Goal: Task Accomplishment & Management: Use online tool/utility

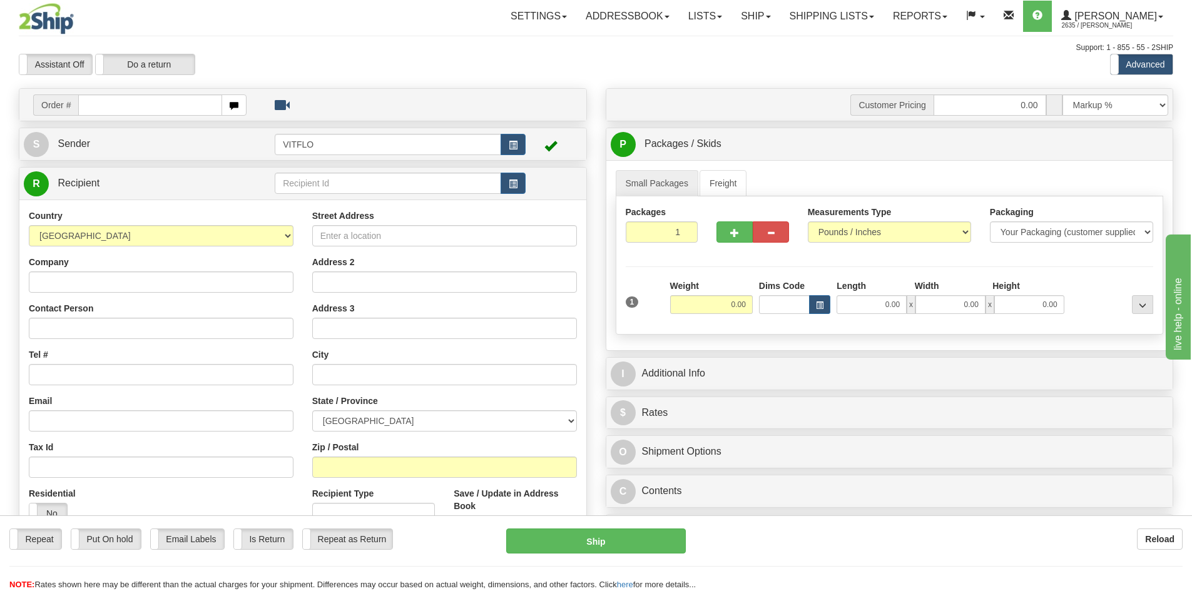
click at [528, 146] on td at bounding box center [554, 144] width 56 height 26
click at [516, 151] on button "button" at bounding box center [513, 144] width 25 height 21
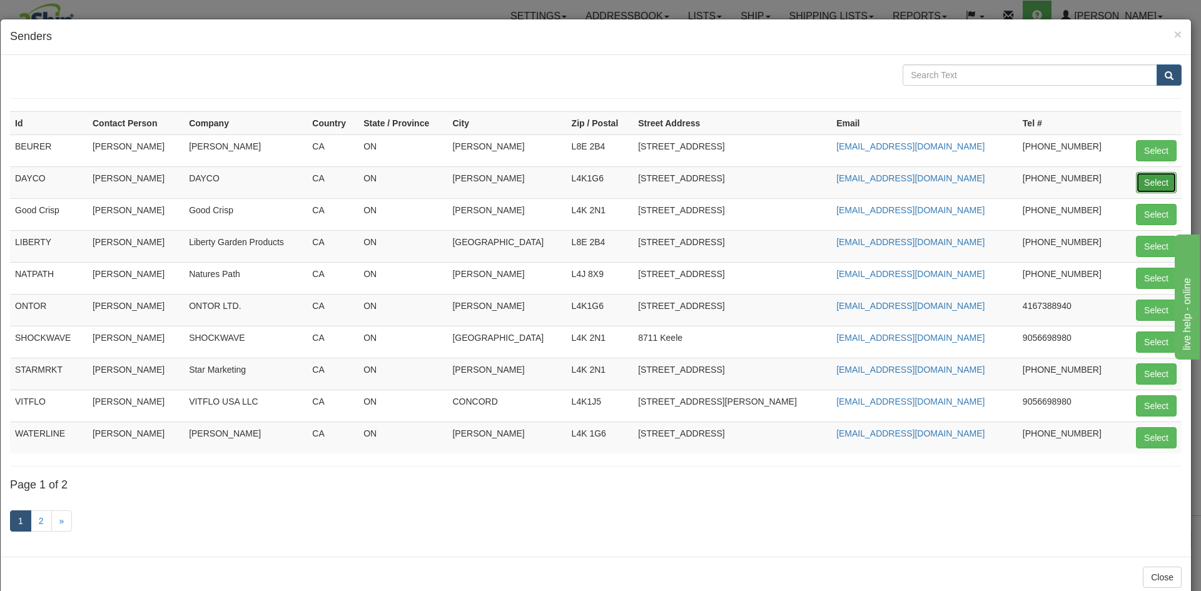
click at [1136, 181] on button "Select" at bounding box center [1156, 182] width 41 height 21
type input "DAYCO"
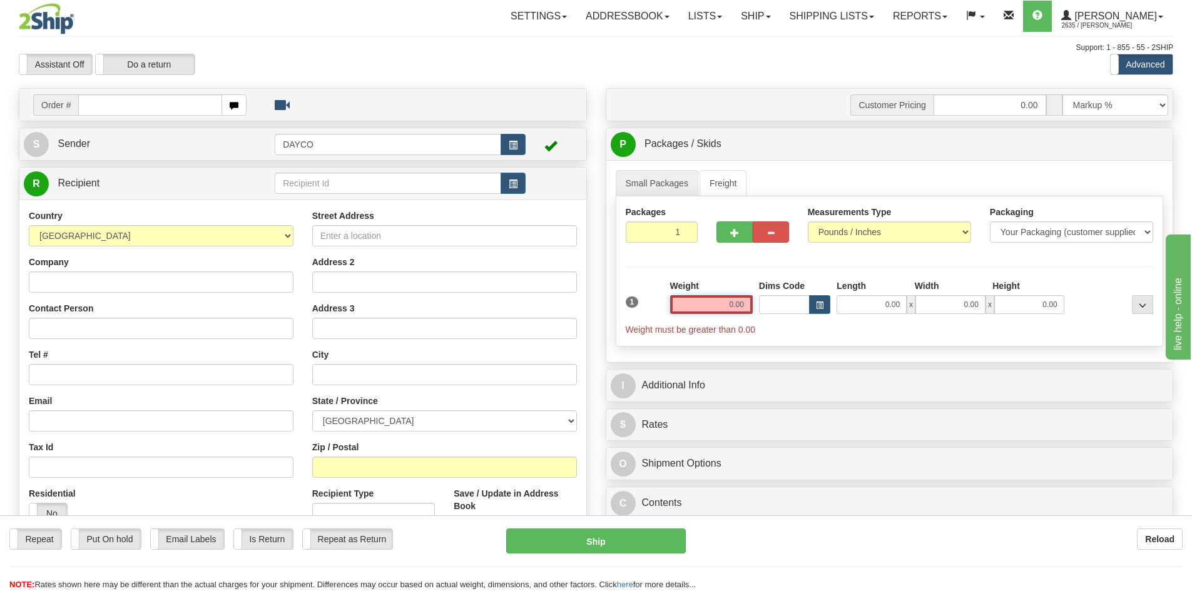
click at [730, 299] on input "0.00" at bounding box center [711, 304] width 83 height 19
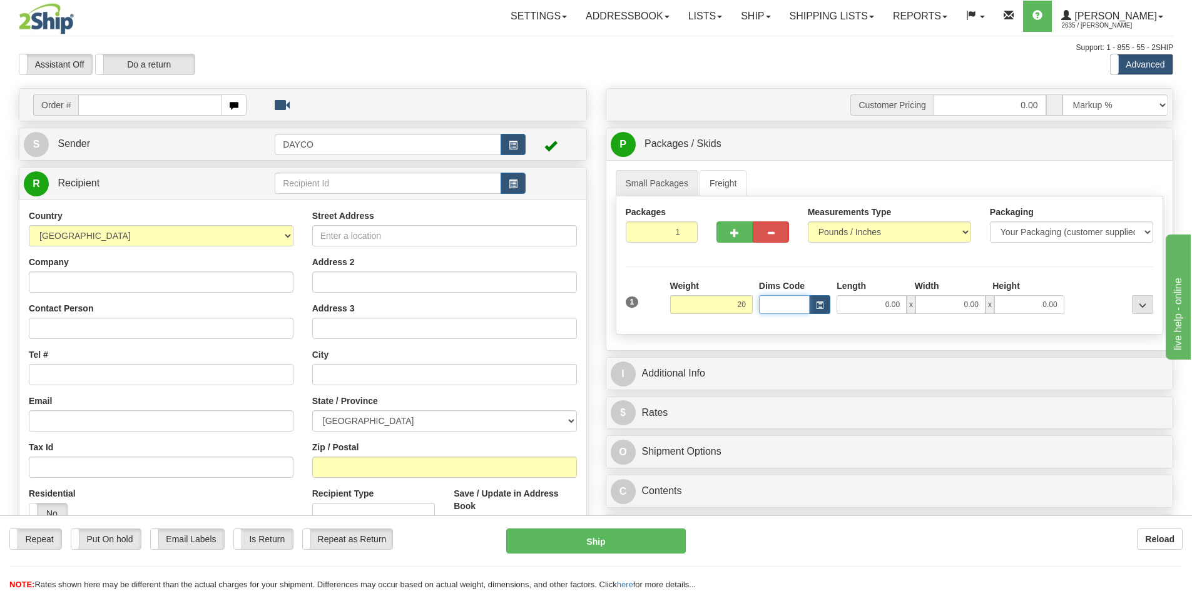
type input "20.00"
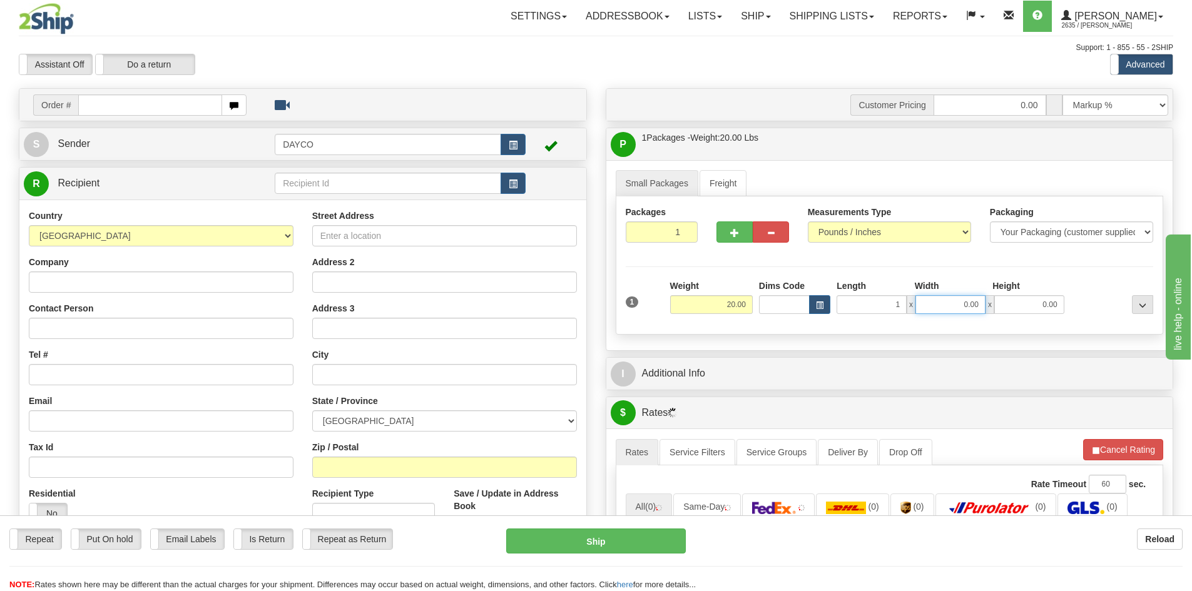
type input "1.00"
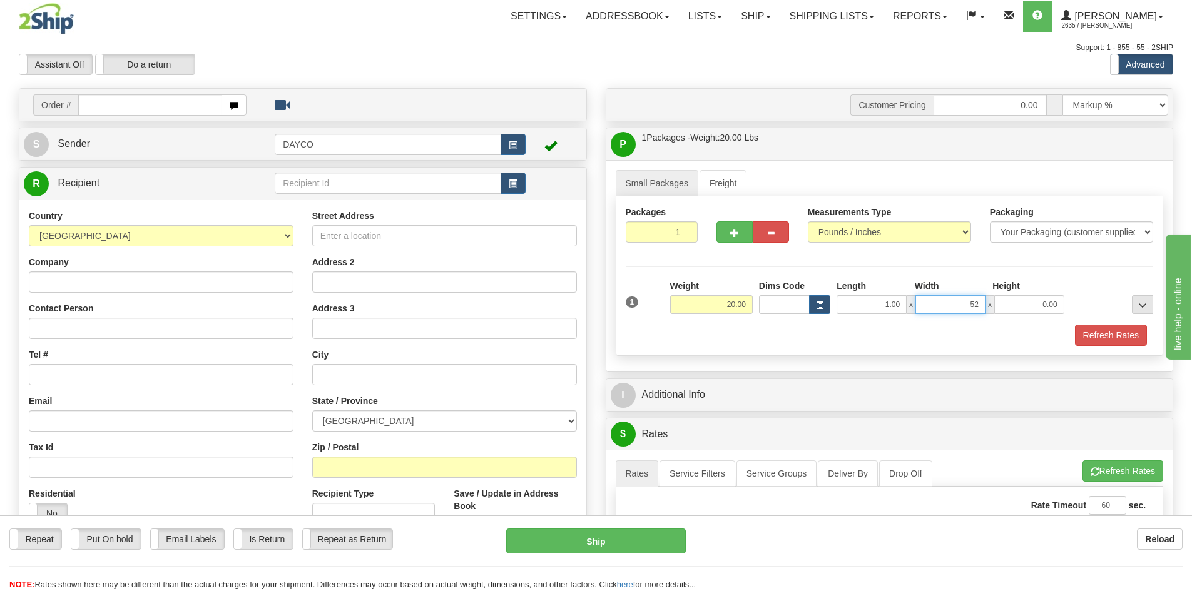
type input "5"
type input "5.00"
type input "10.00"
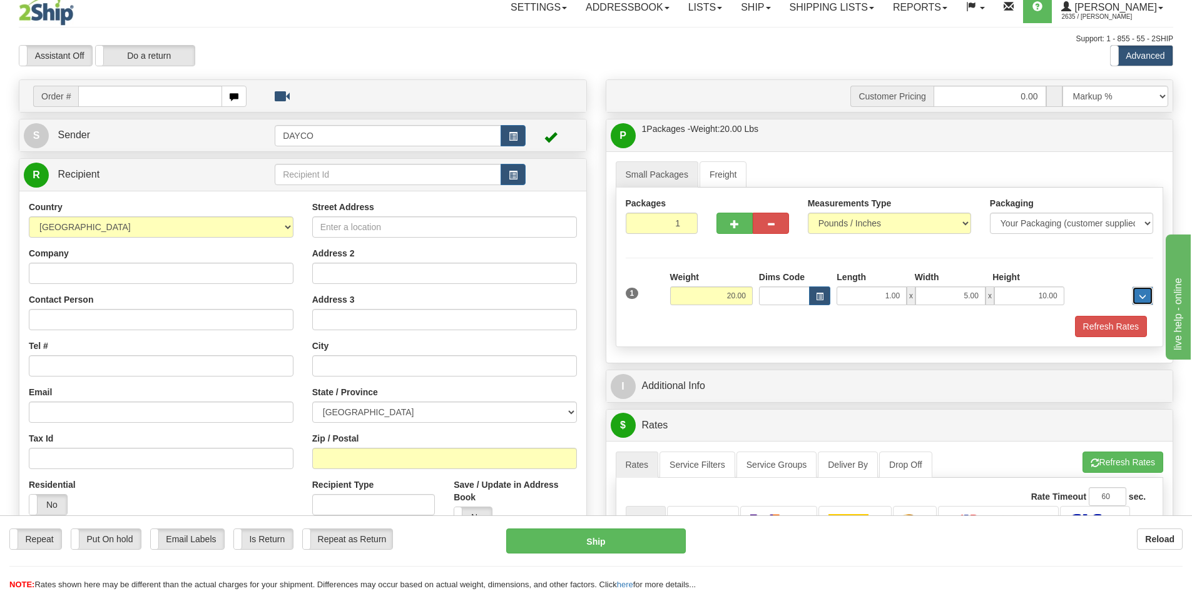
scroll to position [125, 0]
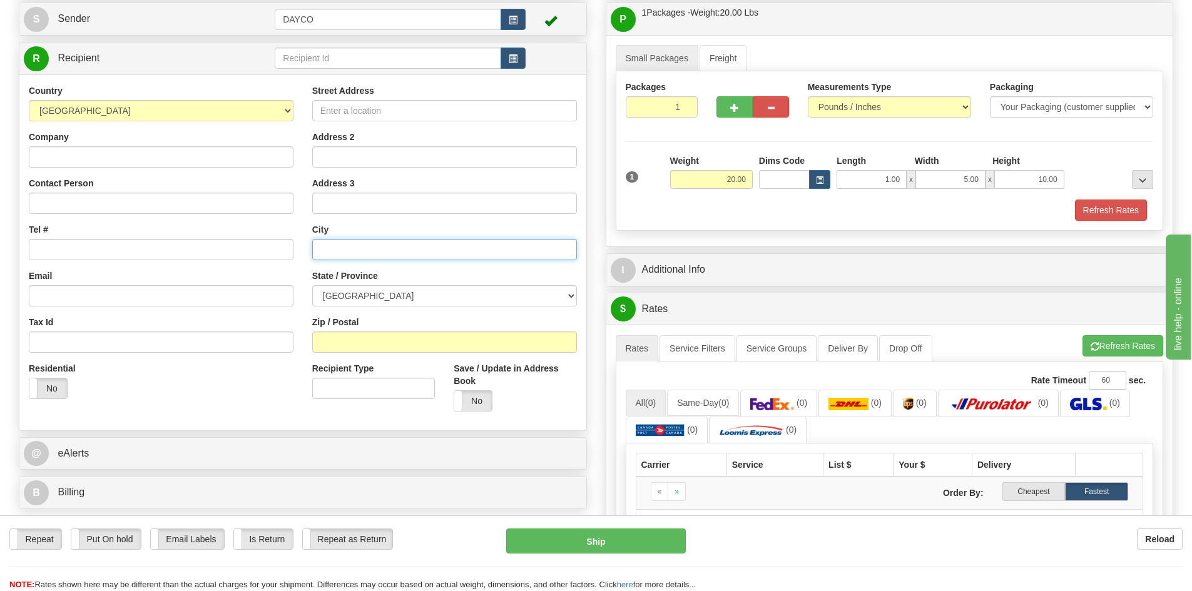
click at [365, 245] on input "text" at bounding box center [444, 249] width 265 height 21
type input "m"
type input ","
type input "M5N 2B1"
click at [409, 290] on select "[GEOGRAPHIC_DATA] [GEOGRAPHIC_DATA] [GEOGRAPHIC_DATA] [GEOGRAPHIC_DATA] [GEOGRA…" at bounding box center [444, 295] width 265 height 21
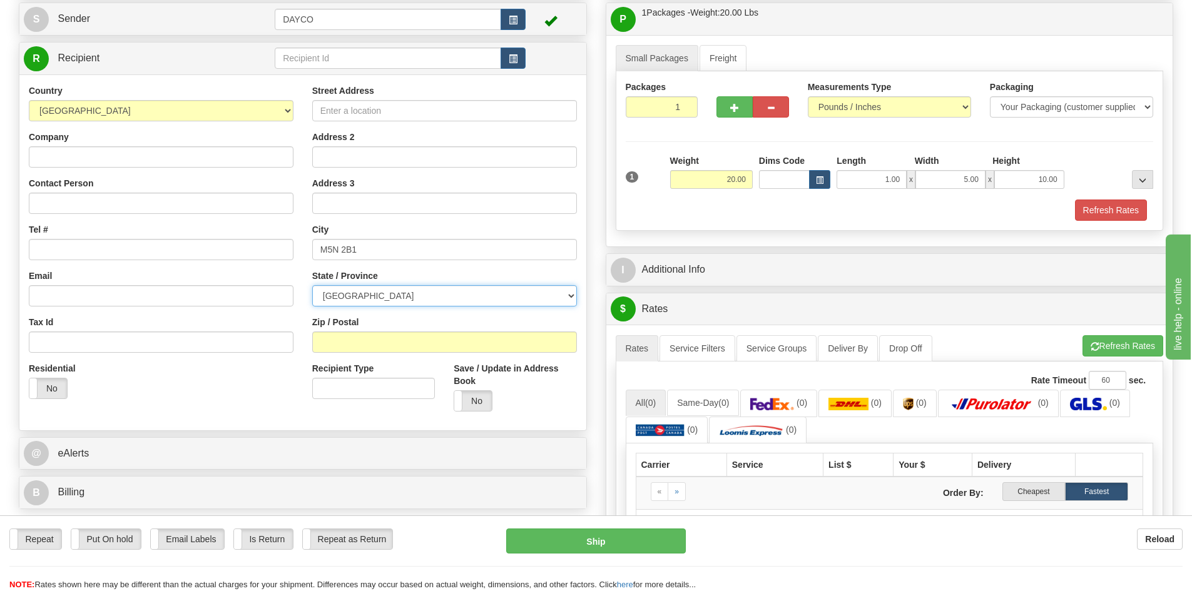
select select "ON"
click at [312, 285] on select "[GEOGRAPHIC_DATA] [GEOGRAPHIC_DATA] [GEOGRAPHIC_DATA] [GEOGRAPHIC_DATA] [GEOGRA…" at bounding box center [444, 295] width 265 height 21
drag, startPoint x: 392, startPoint y: 290, endPoint x: 390, endPoint y: 300, distance: 9.6
click at [390, 299] on select "[GEOGRAPHIC_DATA] [GEOGRAPHIC_DATA] [GEOGRAPHIC_DATA] [GEOGRAPHIC_DATA] [GEOGRA…" at bounding box center [444, 295] width 265 height 21
click at [385, 282] on div "State / Province [GEOGRAPHIC_DATA] [GEOGRAPHIC_DATA] [GEOGRAPHIC_DATA] [GEOGRAP…" at bounding box center [444, 288] width 265 height 37
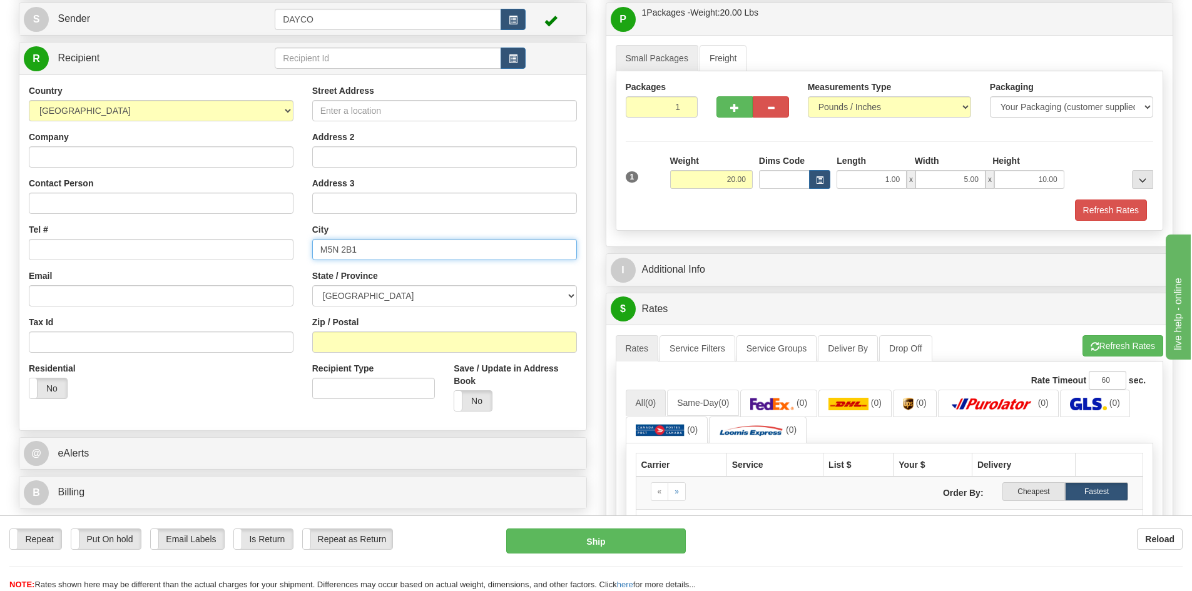
drag, startPoint x: 394, startPoint y: 255, endPoint x: 207, endPoint y: 226, distance: 188.6
click at [207, 226] on div "Country [GEOGRAPHIC_DATA] [GEOGRAPHIC_DATA] [GEOGRAPHIC_DATA] [GEOGRAPHIC_DATA]…" at bounding box center [302, 252] width 567 height 337
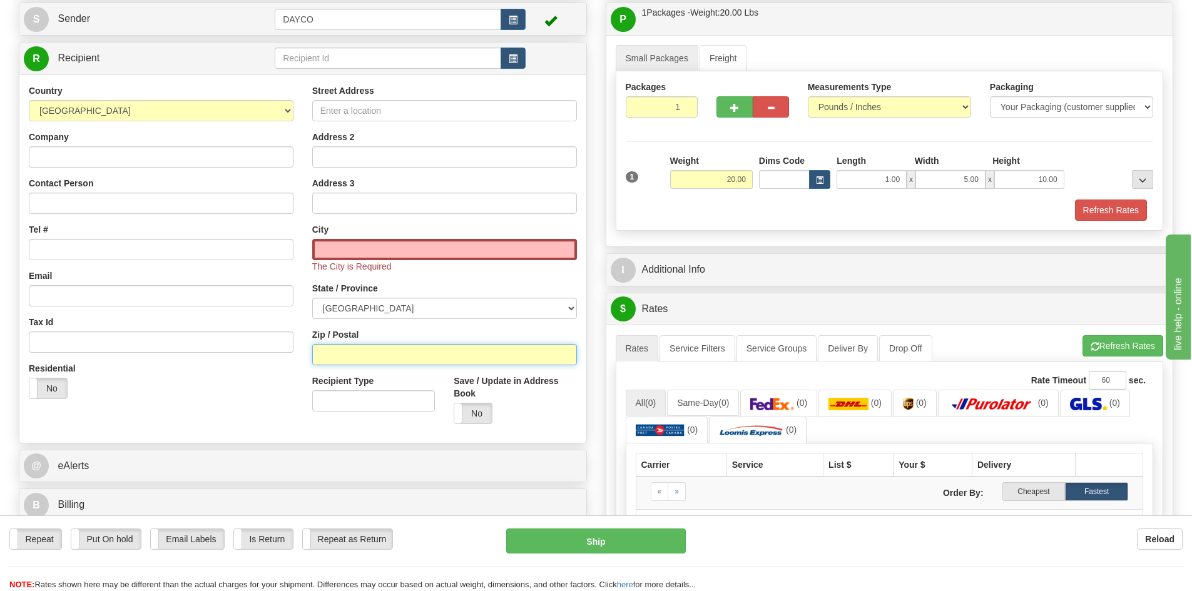
click at [346, 353] on input "Zip / Postal" at bounding box center [444, 354] width 265 height 21
paste input "M5N 2B1"
type input "M5N 2B1"
type input "[GEOGRAPHIC_DATA]"
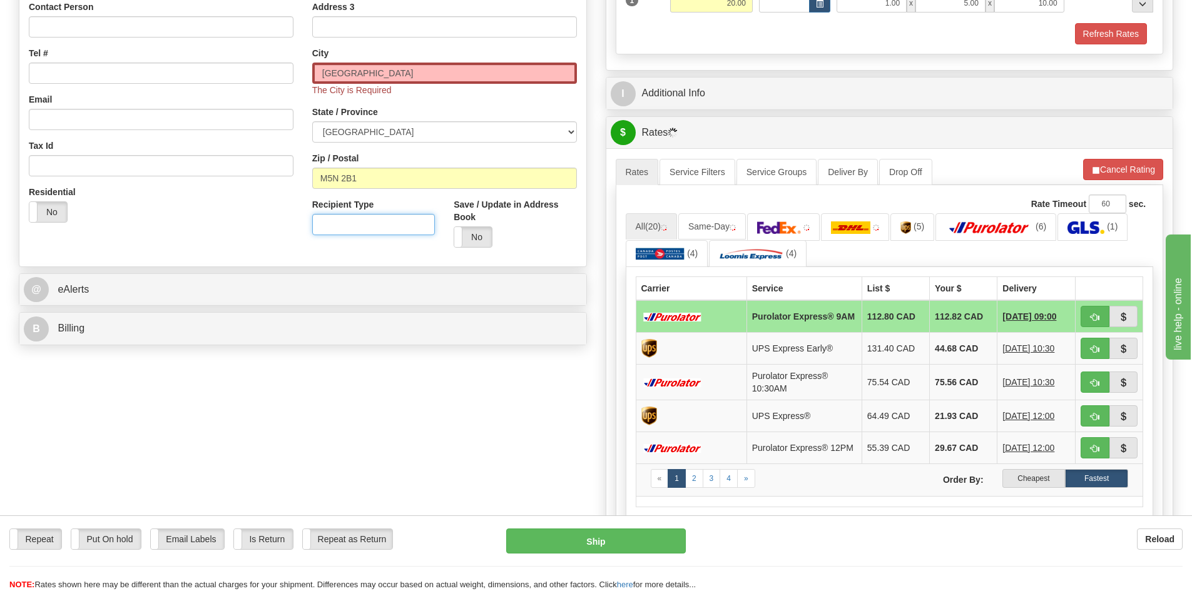
scroll to position [313, 0]
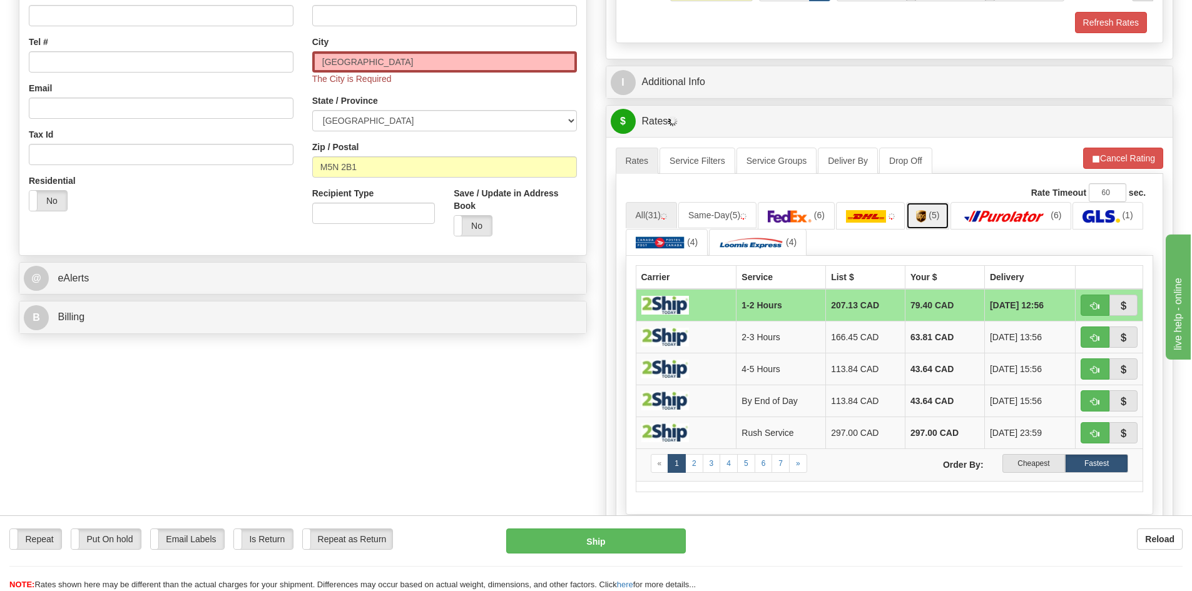
click at [927, 223] on link "(5)" at bounding box center [928, 215] width 44 height 27
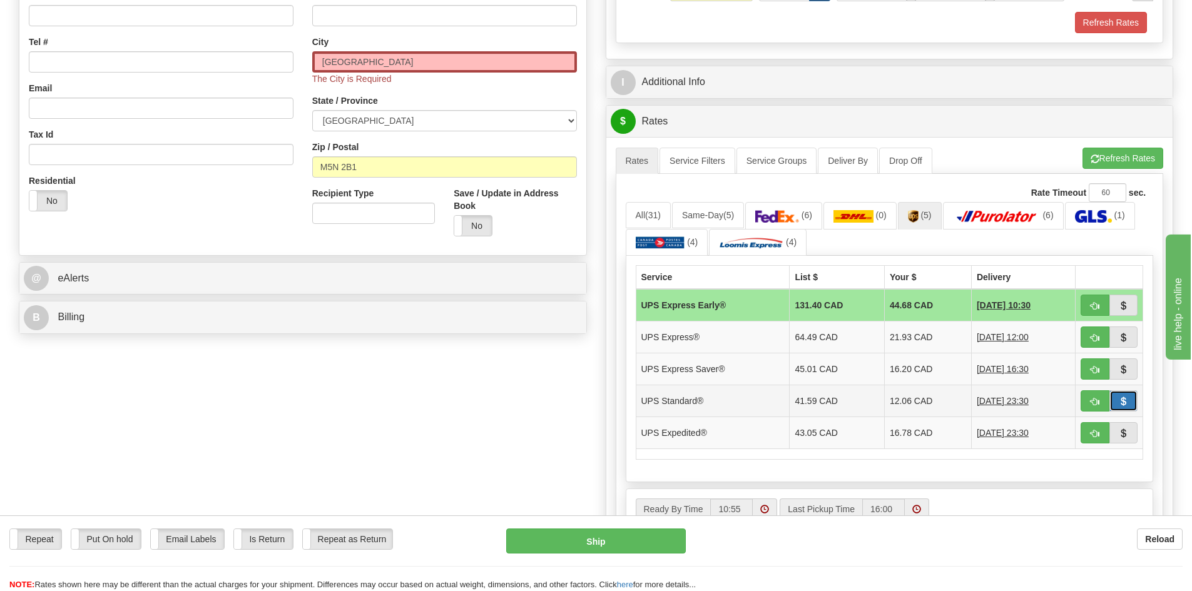
click at [1125, 404] on span "button" at bounding box center [1123, 402] width 9 height 8
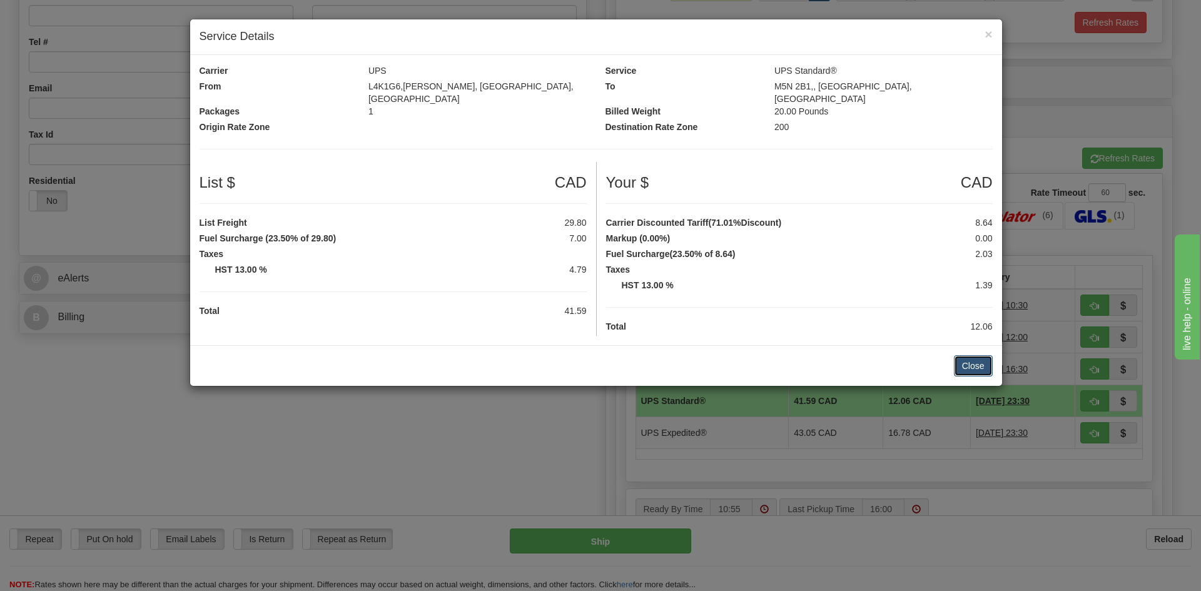
click at [986, 355] on button "Close" at bounding box center [973, 365] width 39 height 21
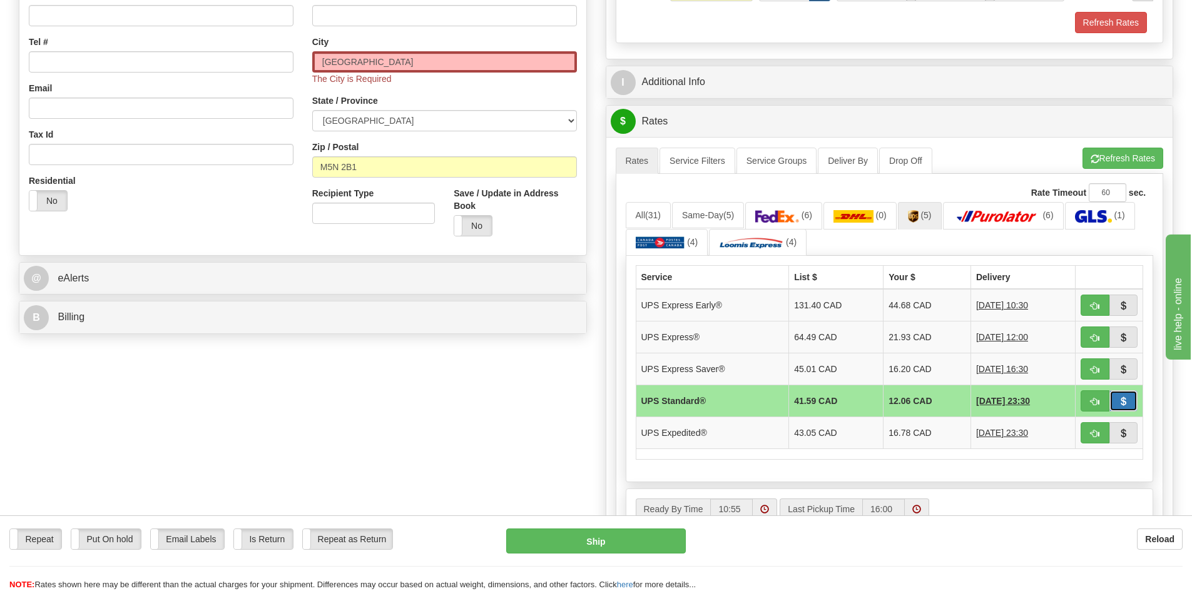
click at [1132, 395] on button "button" at bounding box center [1123, 400] width 29 height 21
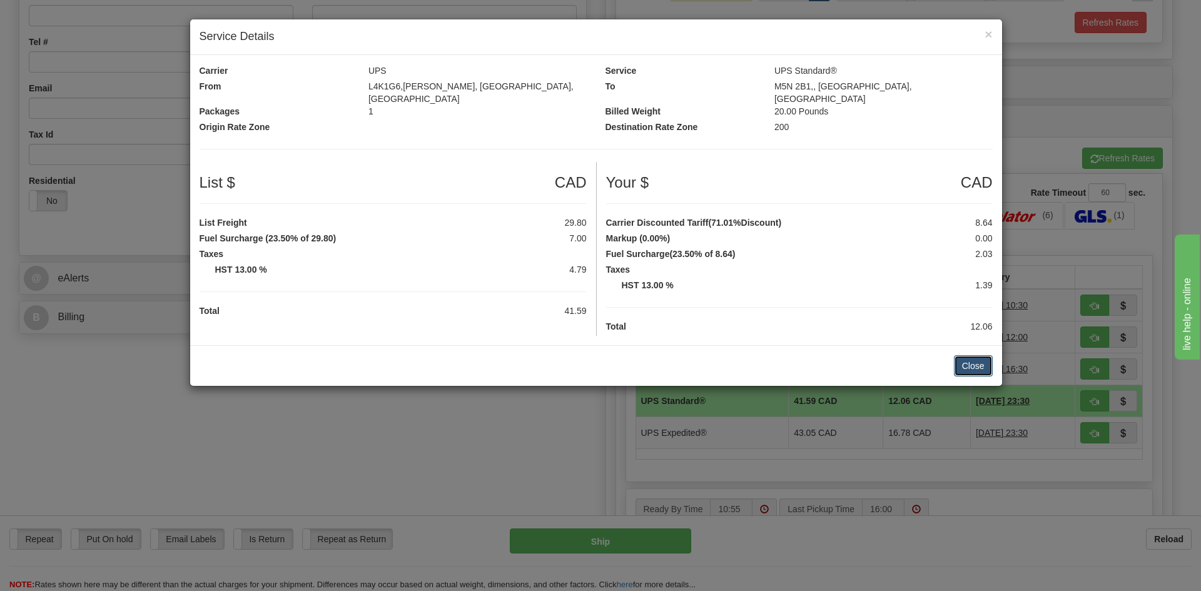
click at [978, 356] on button "Close" at bounding box center [973, 365] width 39 height 21
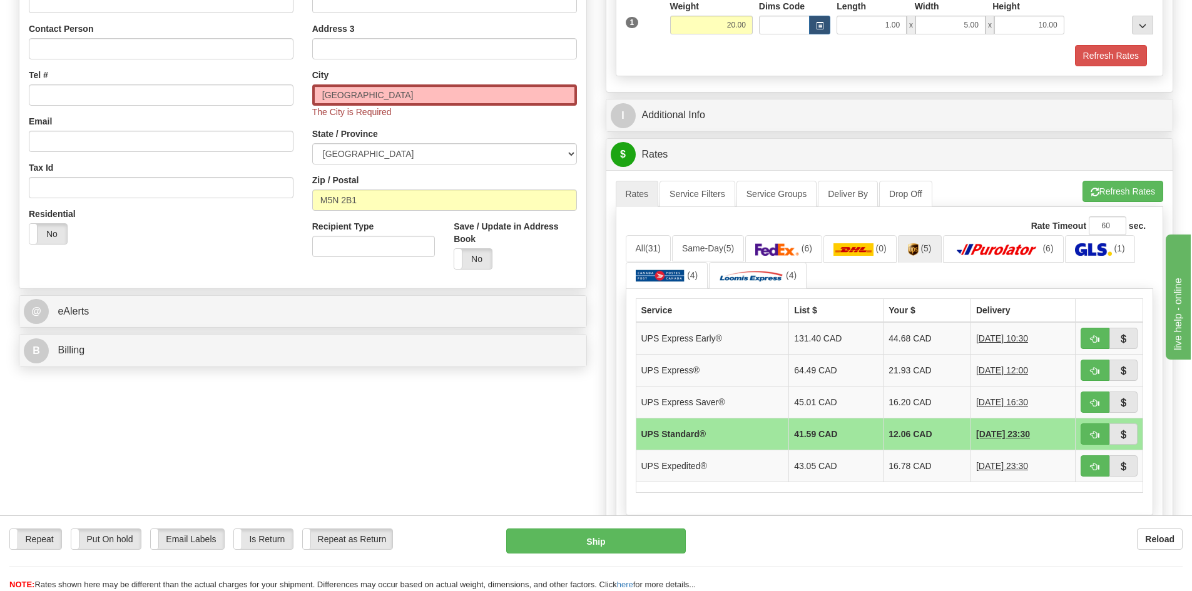
scroll to position [250, 0]
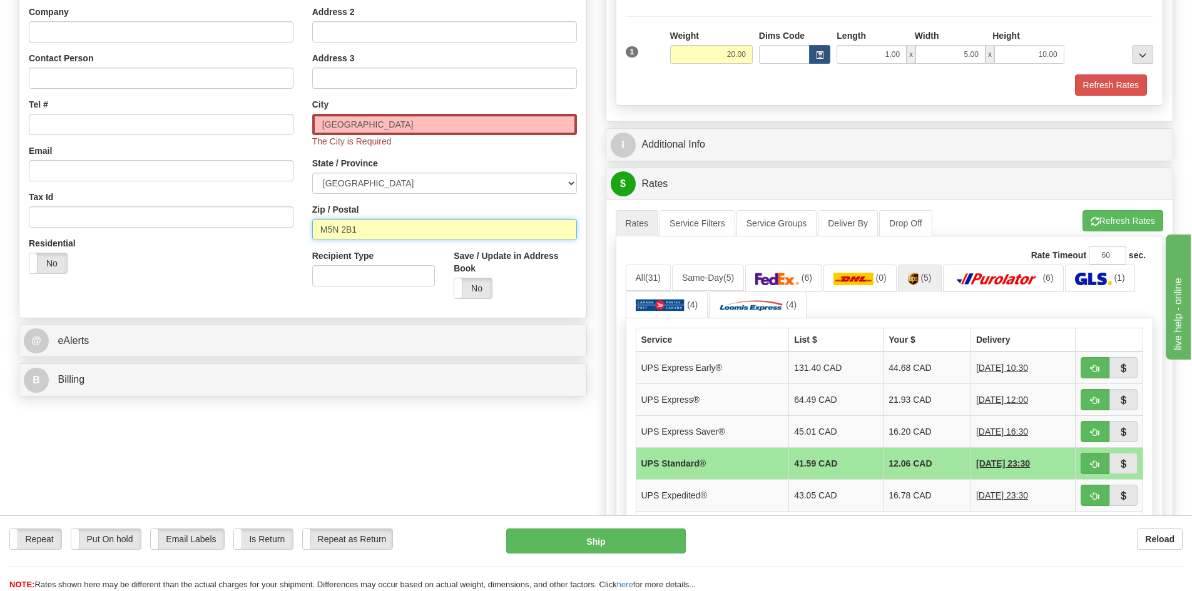
drag, startPoint x: 338, startPoint y: 235, endPoint x: 280, endPoint y: 241, distance: 58.6
click at [280, 241] on div "Country [GEOGRAPHIC_DATA] [GEOGRAPHIC_DATA] [GEOGRAPHIC_DATA] [GEOGRAPHIC_DATA]…" at bounding box center [302, 133] width 567 height 349
type input "N6A2B5"
type input "[GEOGRAPHIC_DATA]"
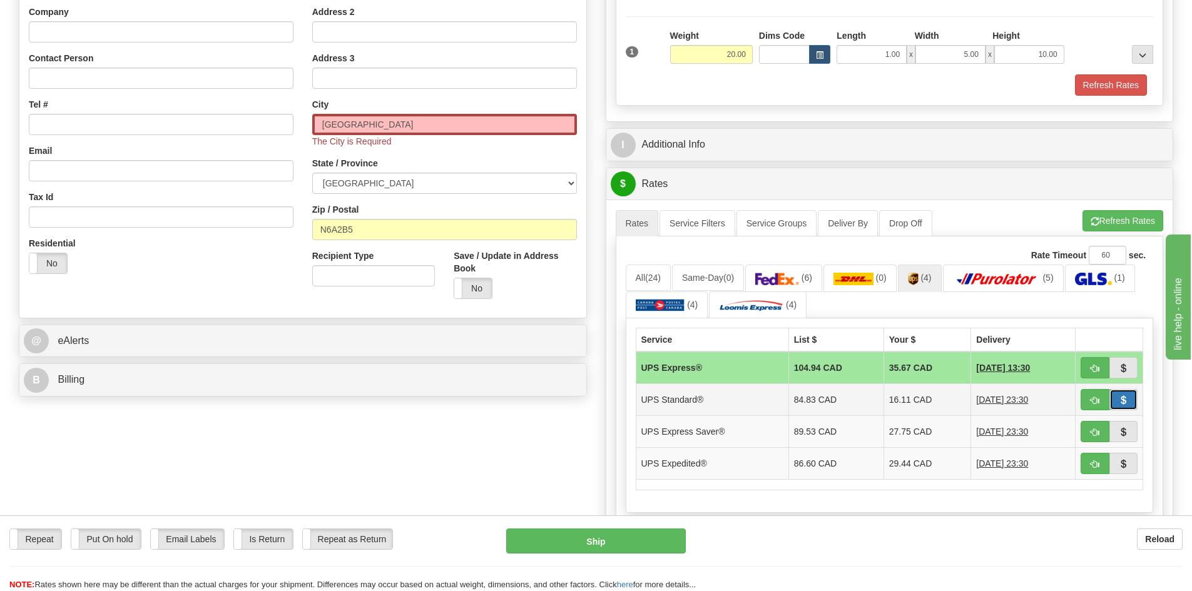
click at [1129, 398] on button "button" at bounding box center [1123, 399] width 29 height 21
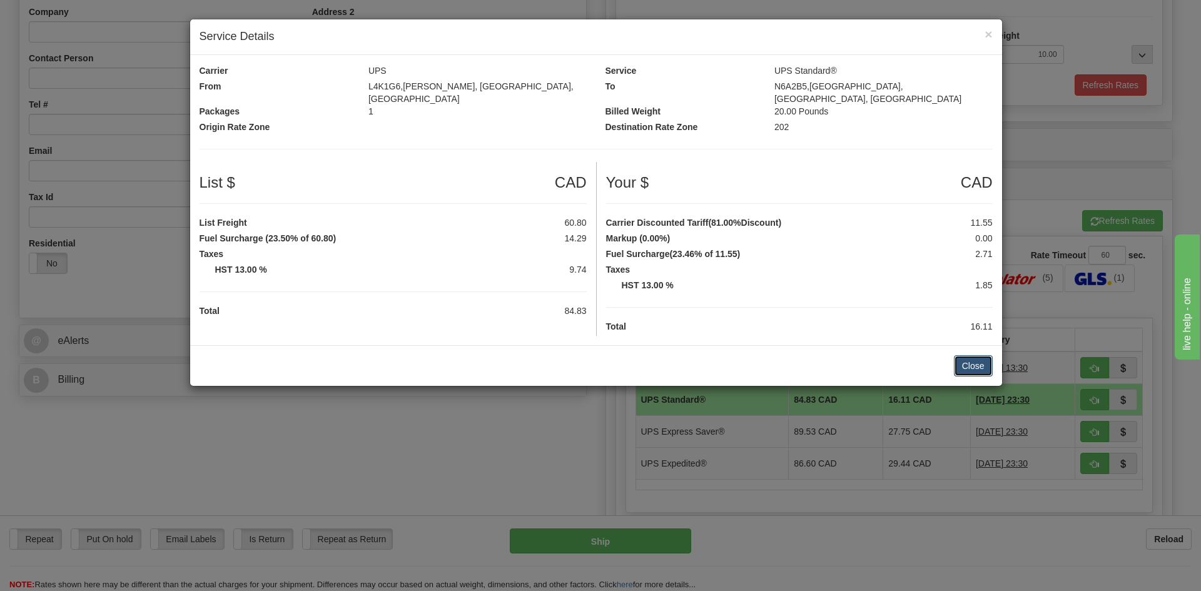
click at [971, 362] on button "Close" at bounding box center [973, 365] width 39 height 21
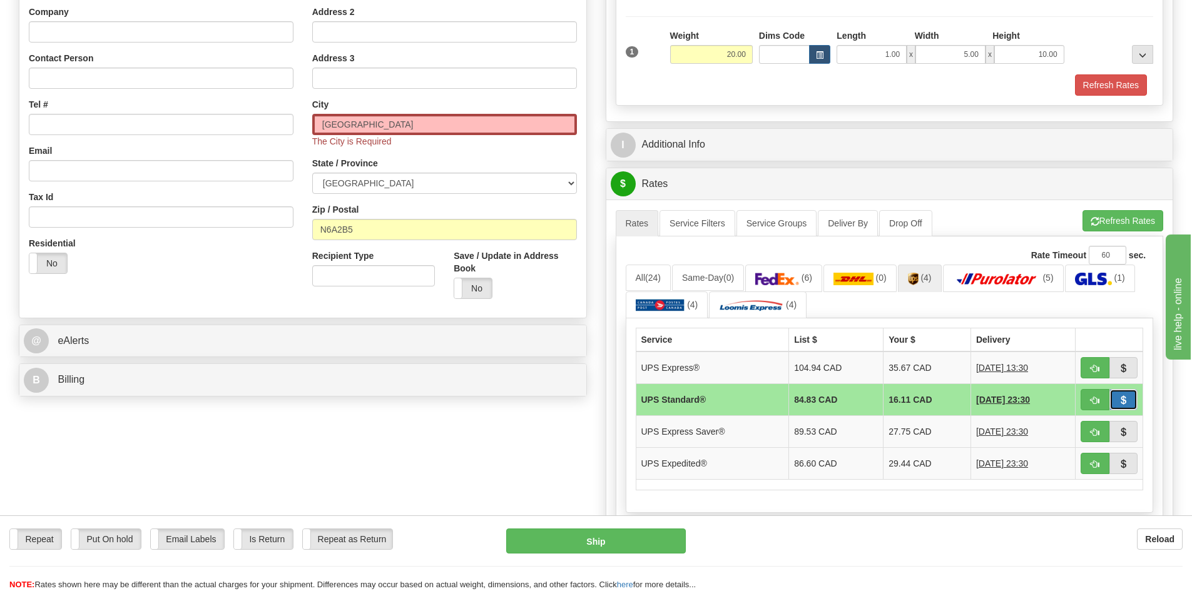
click at [1132, 394] on button "button" at bounding box center [1123, 399] width 29 height 21
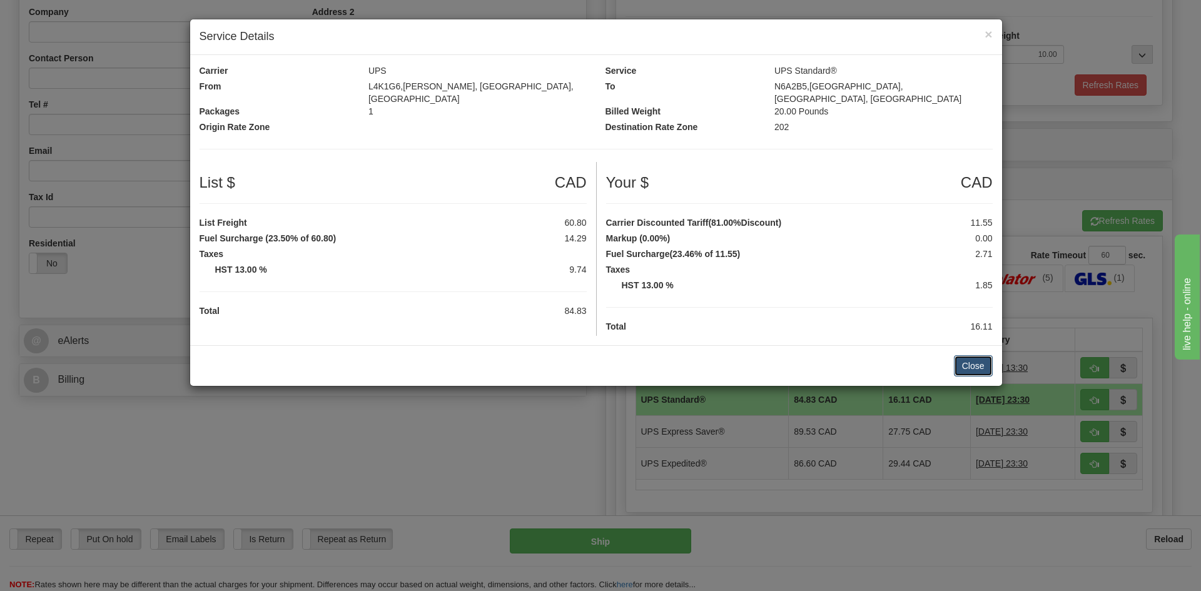
click at [985, 355] on button "Close" at bounding box center [973, 365] width 39 height 21
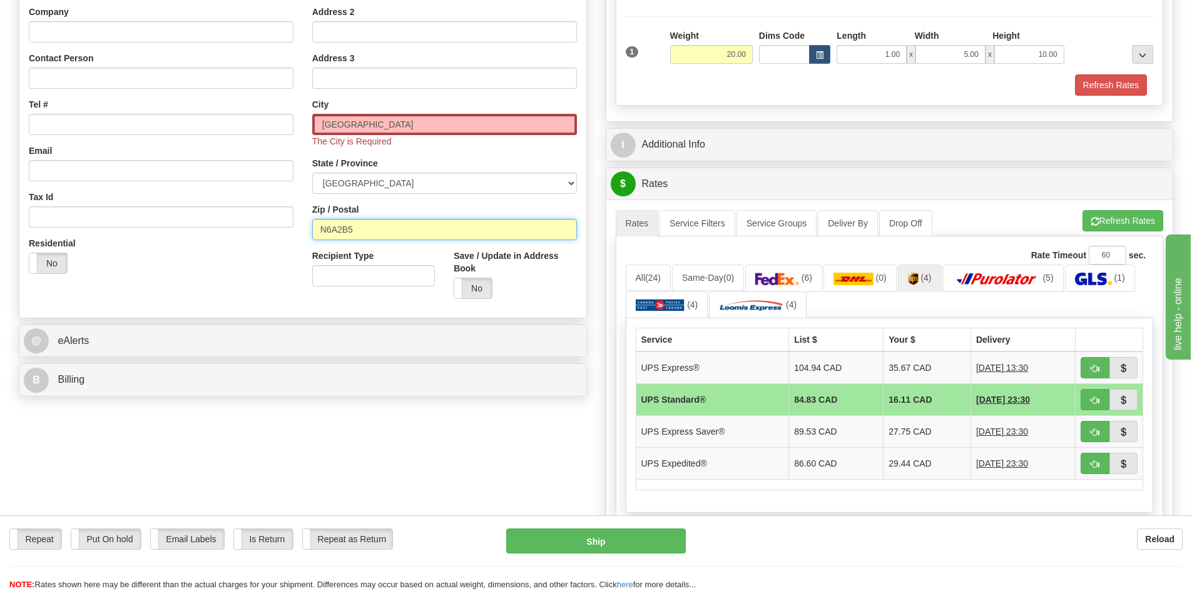
drag, startPoint x: 384, startPoint y: 228, endPoint x: 66, endPoint y: 215, distance: 317.5
click at [66, 215] on div "Country [GEOGRAPHIC_DATA] [GEOGRAPHIC_DATA] [GEOGRAPHIC_DATA] [GEOGRAPHIC_DATA]…" at bounding box center [302, 133] width 567 height 349
type input "M5N2B5"
type input "[GEOGRAPHIC_DATA]"
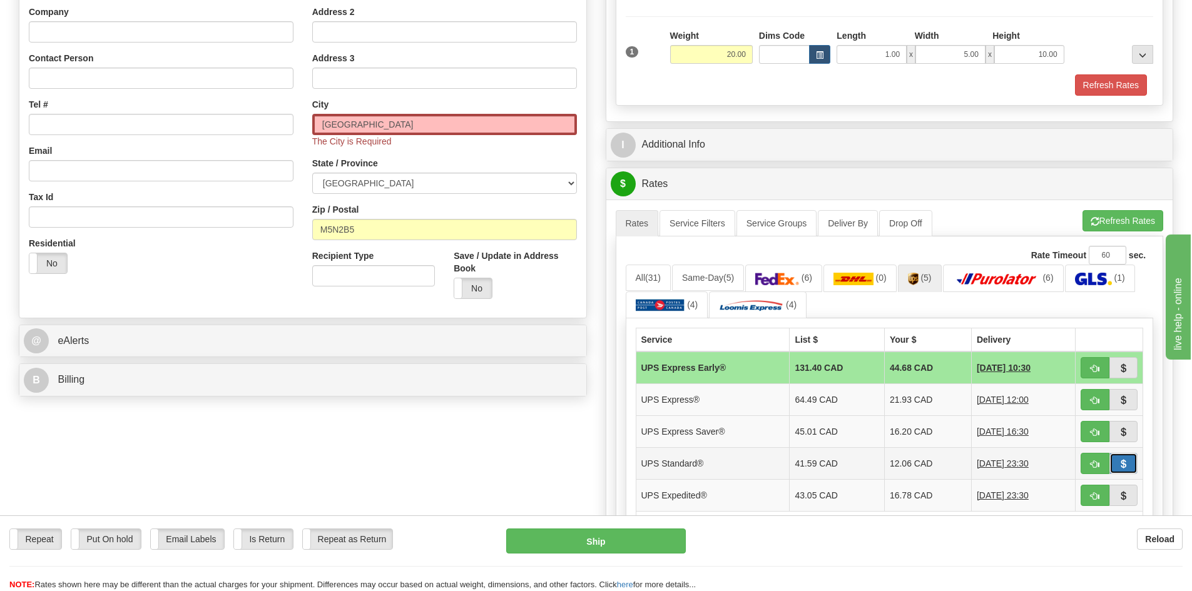
click at [1118, 464] on button "button" at bounding box center [1123, 463] width 29 height 21
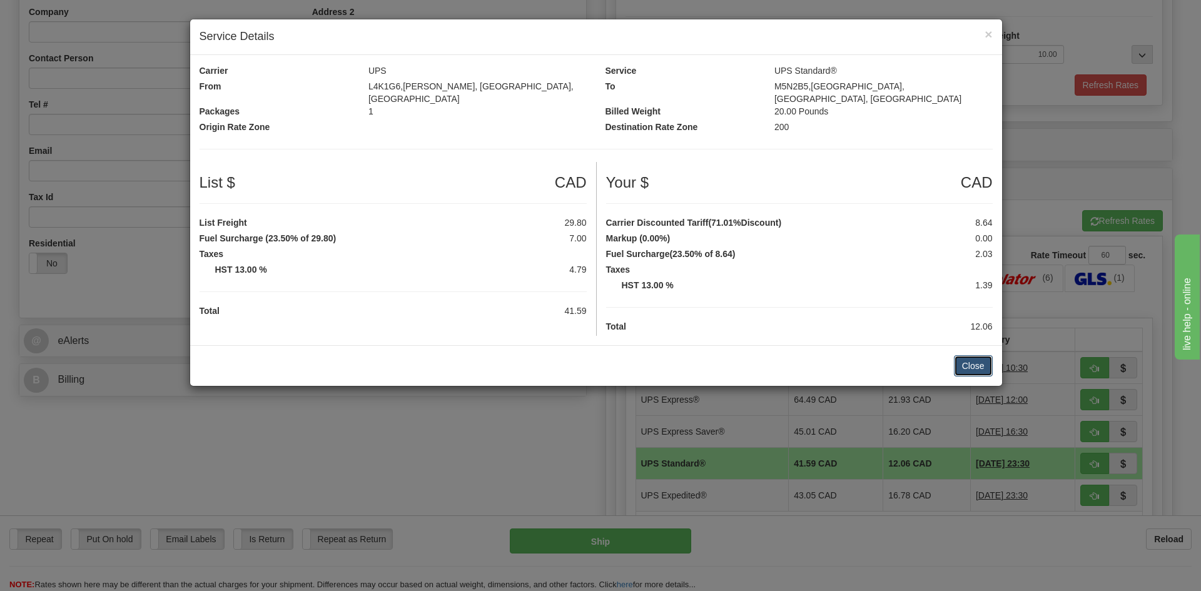
click at [976, 355] on button "Close" at bounding box center [973, 365] width 39 height 21
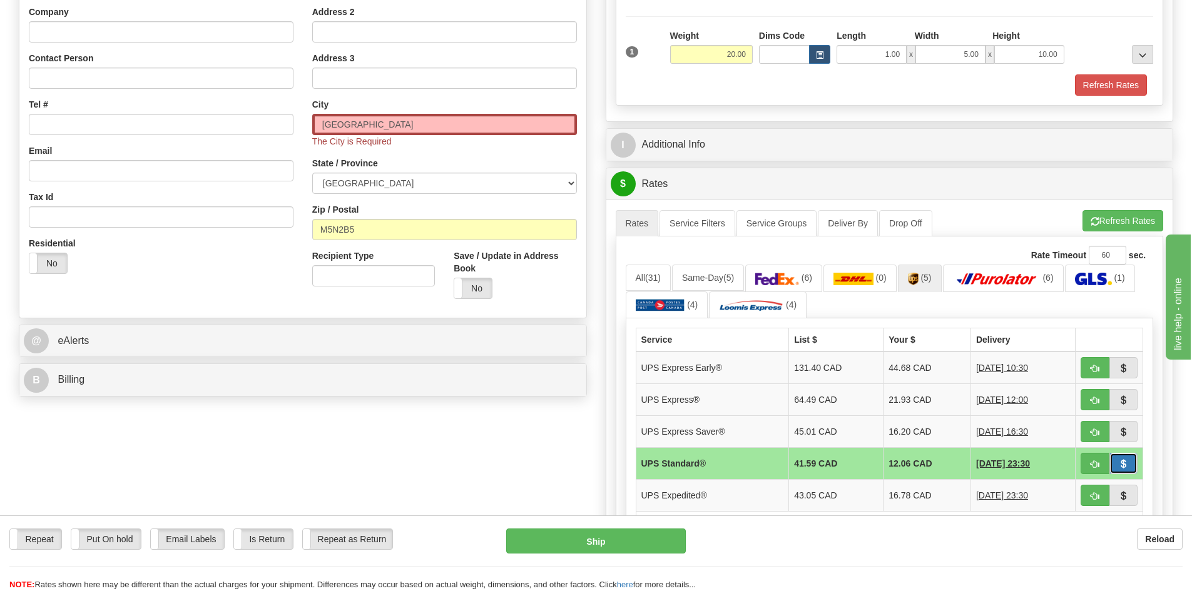
click at [1136, 464] on button "button" at bounding box center [1123, 463] width 29 height 21
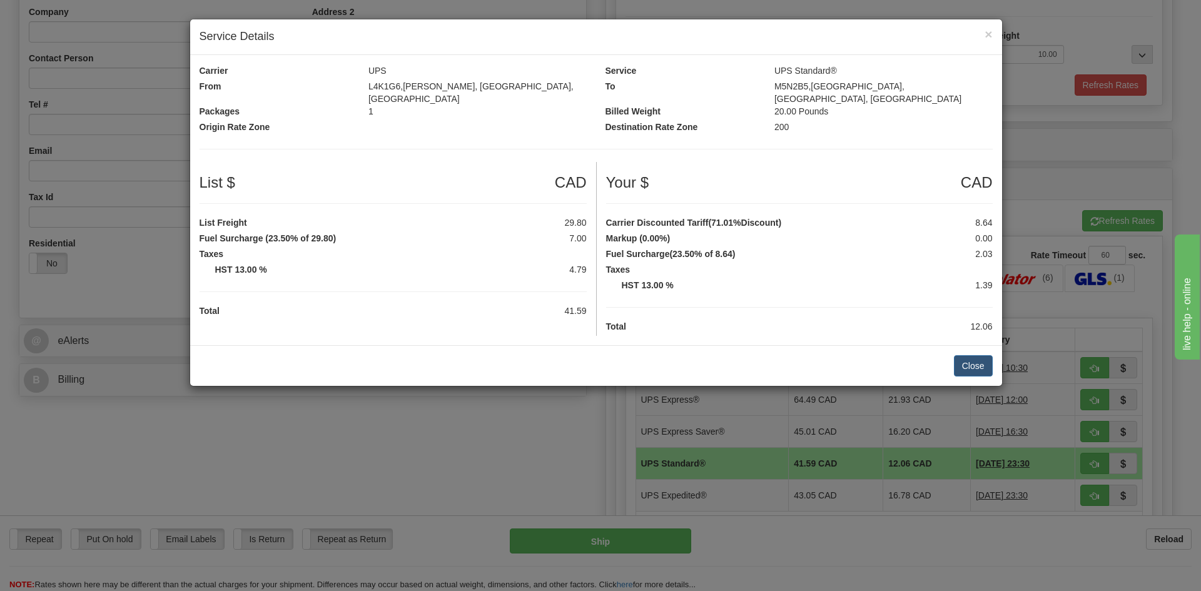
click at [972, 345] on div "Close" at bounding box center [596, 365] width 812 height 41
click at [977, 355] on button "Close" at bounding box center [973, 365] width 39 height 21
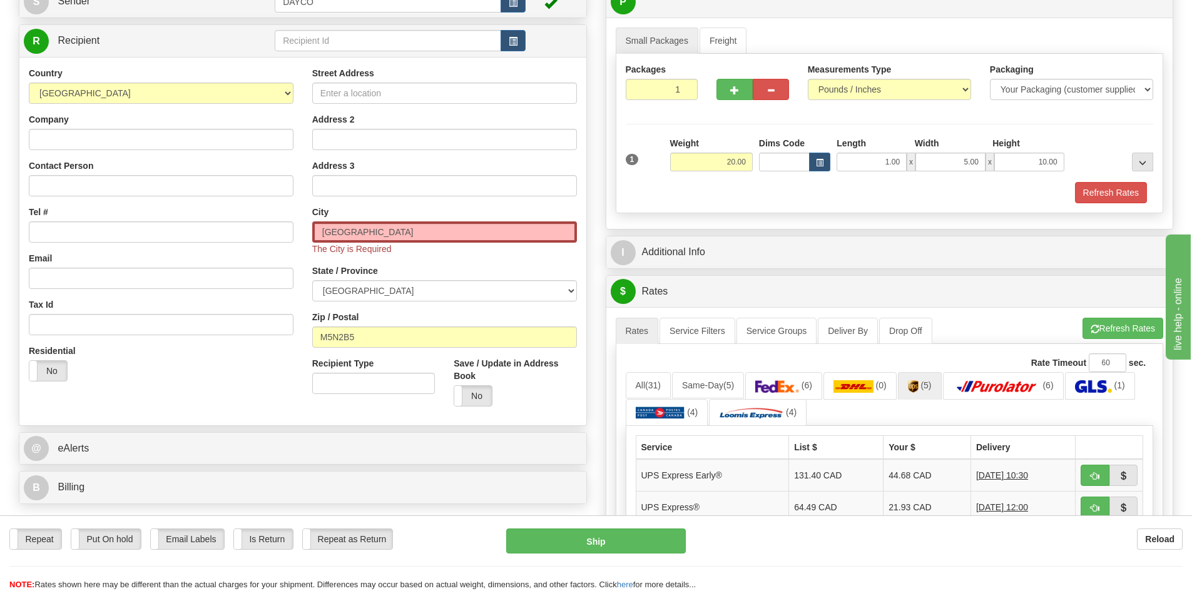
scroll to position [0, 0]
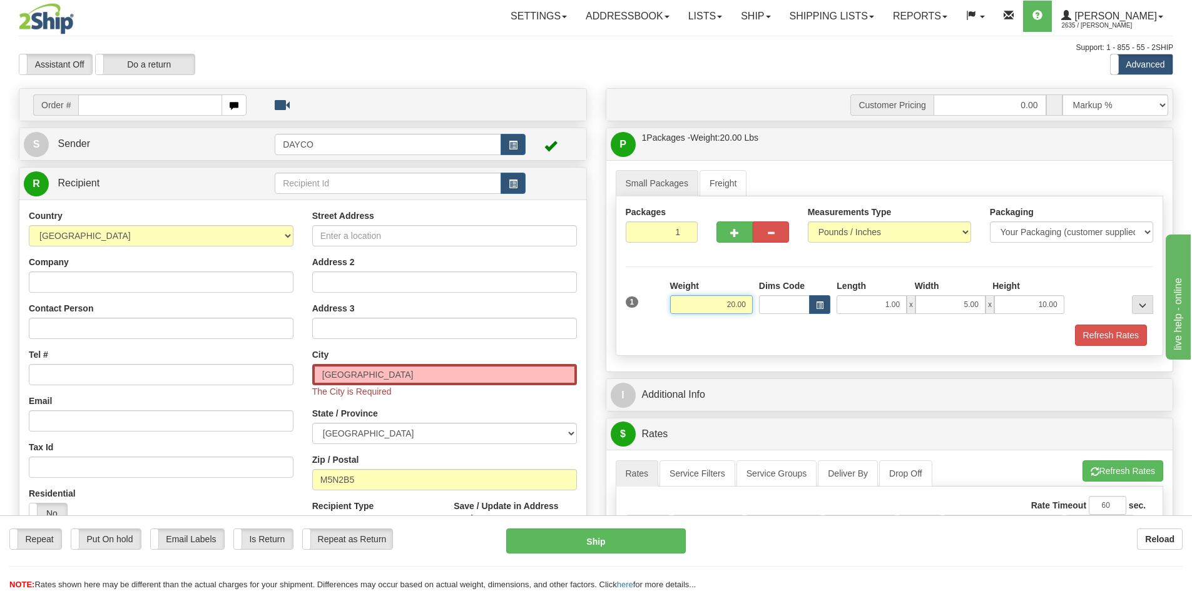
drag, startPoint x: 721, startPoint y: 305, endPoint x: 781, endPoint y: 299, distance: 60.9
click at [778, 300] on div "1 Weight 20.00 Dims Code x x" at bounding box center [890, 302] width 534 height 44
type input "5.00"
click at [1090, 330] on button "Refresh Rates" at bounding box center [1111, 335] width 72 height 21
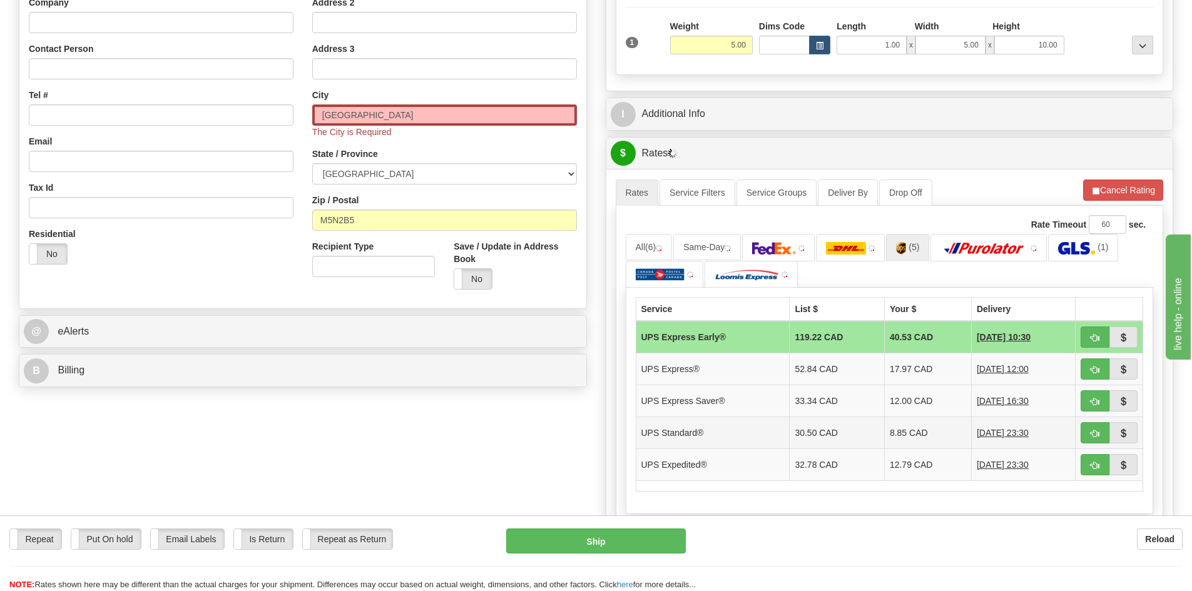
scroll to position [313, 0]
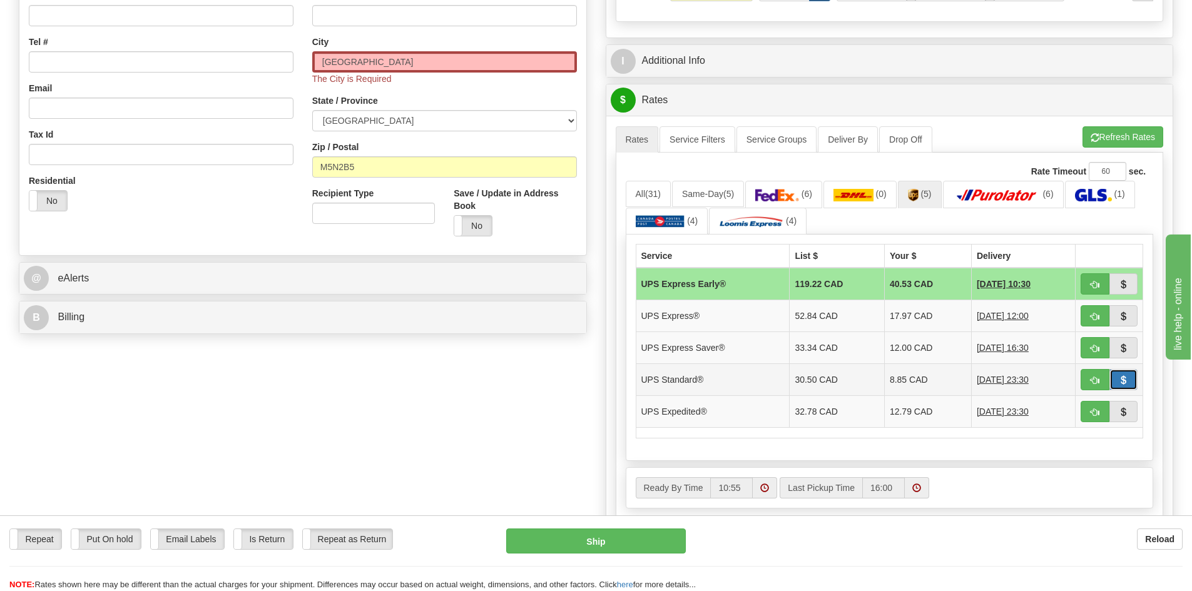
click at [1119, 379] on span "button" at bounding box center [1123, 381] width 9 height 8
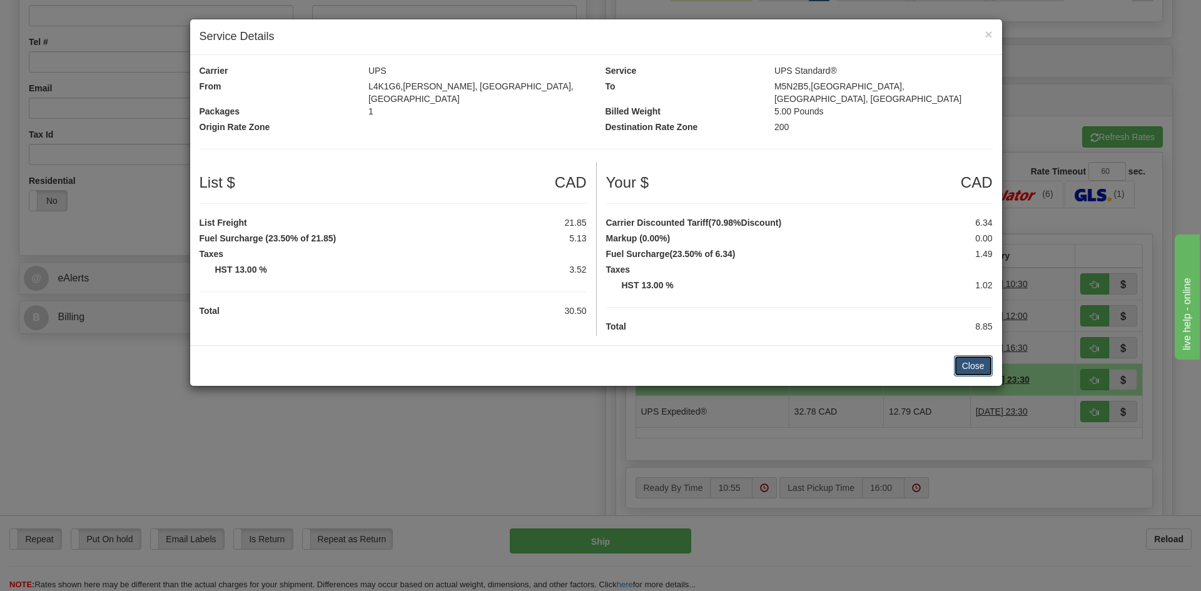
click at [978, 355] on button "Close" at bounding box center [973, 365] width 39 height 21
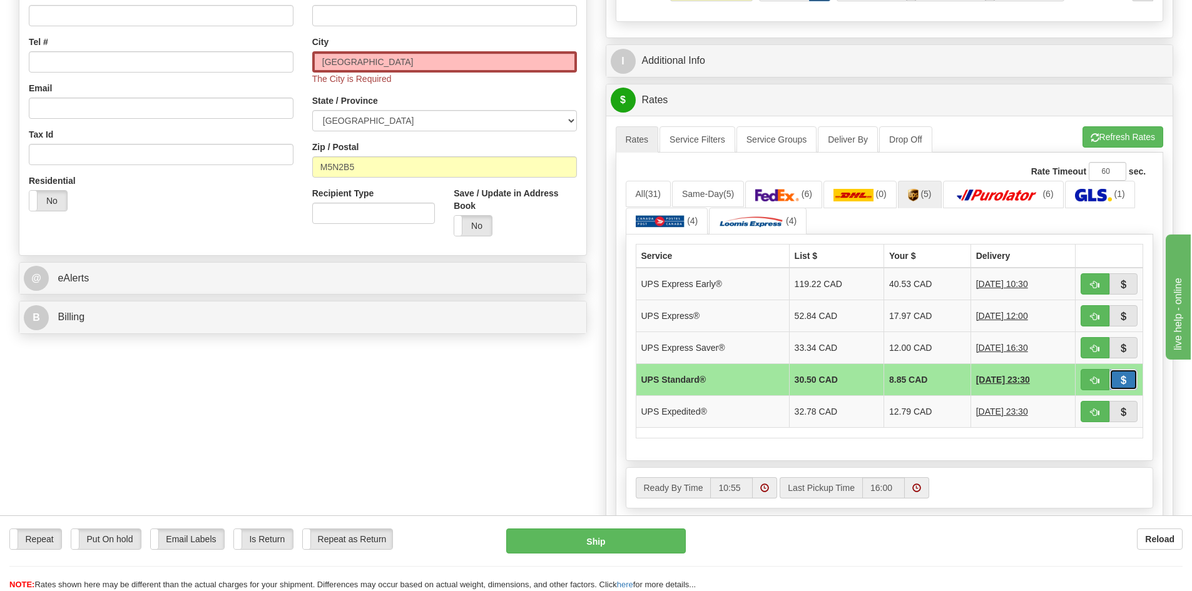
click at [1122, 377] on span "button" at bounding box center [1123, 381] width 9 height 8
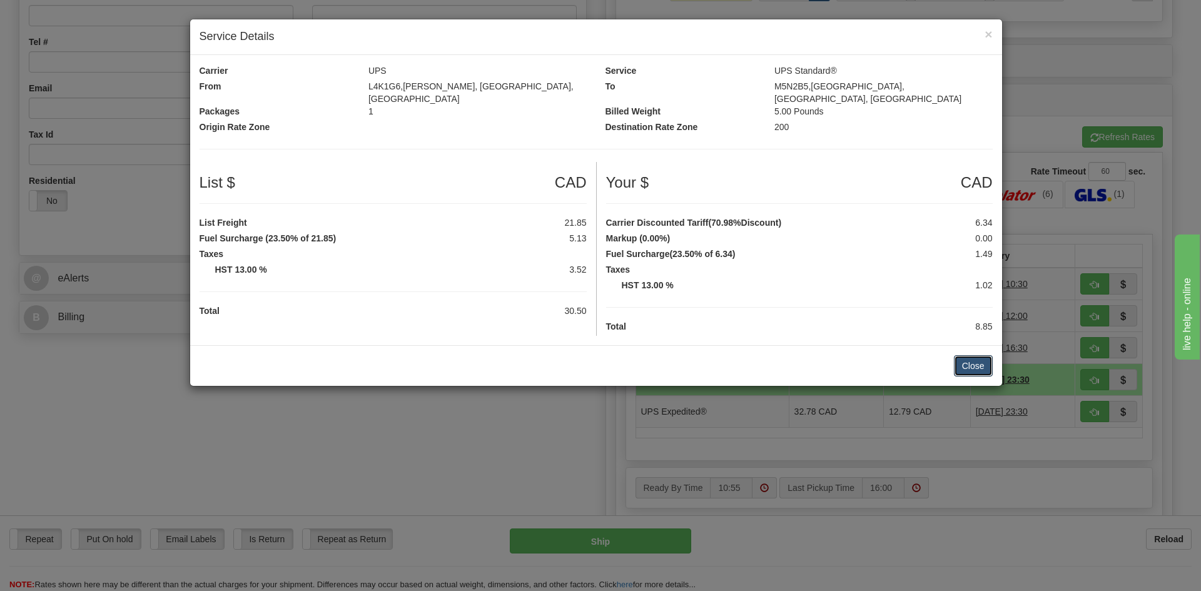
click at [957, 362] on button "Close" at bounding box center [973, 365] width 39 height 21
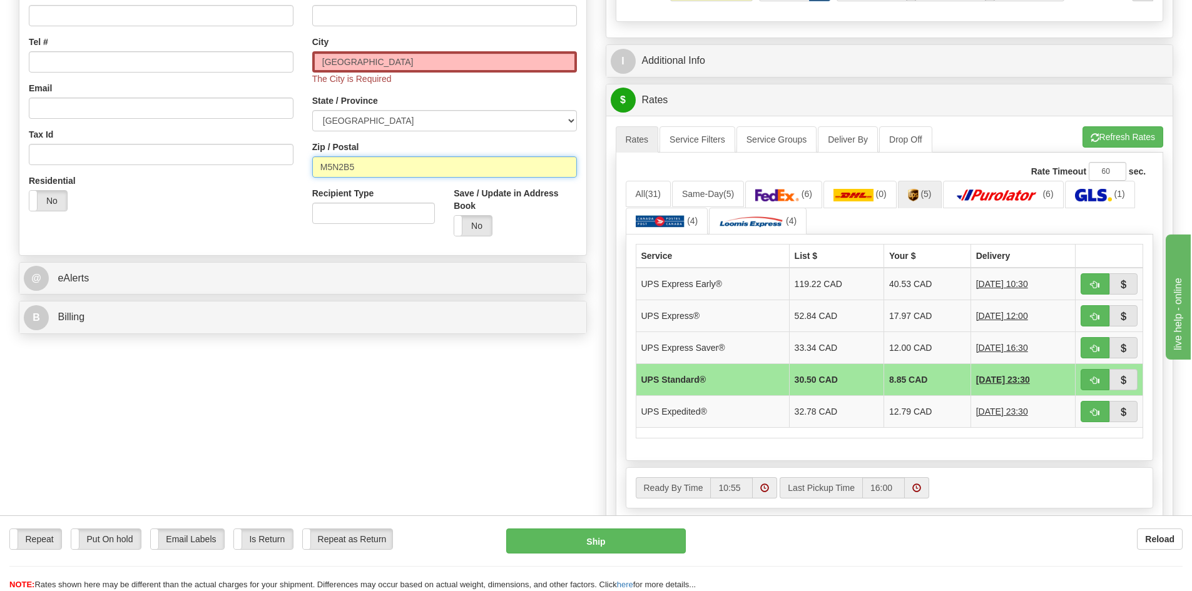
drag, startPoint x: 377, startPoint y: 171, endPoint x: 200, endPoint y: 175, distance: 177.1
click at [203, 176] on div "Country [GEOGRAPHIC_DATA] [GEOGRAPHIC_DATA] [GEOGRAPHIC_DATA] [GEOGRAPHIC_DATA]…" at bounding box center [302, 71] width 567 height 349
type input "N6A2B4"
click button "Delete" at bounding box center [0, 0] width 0 height 0
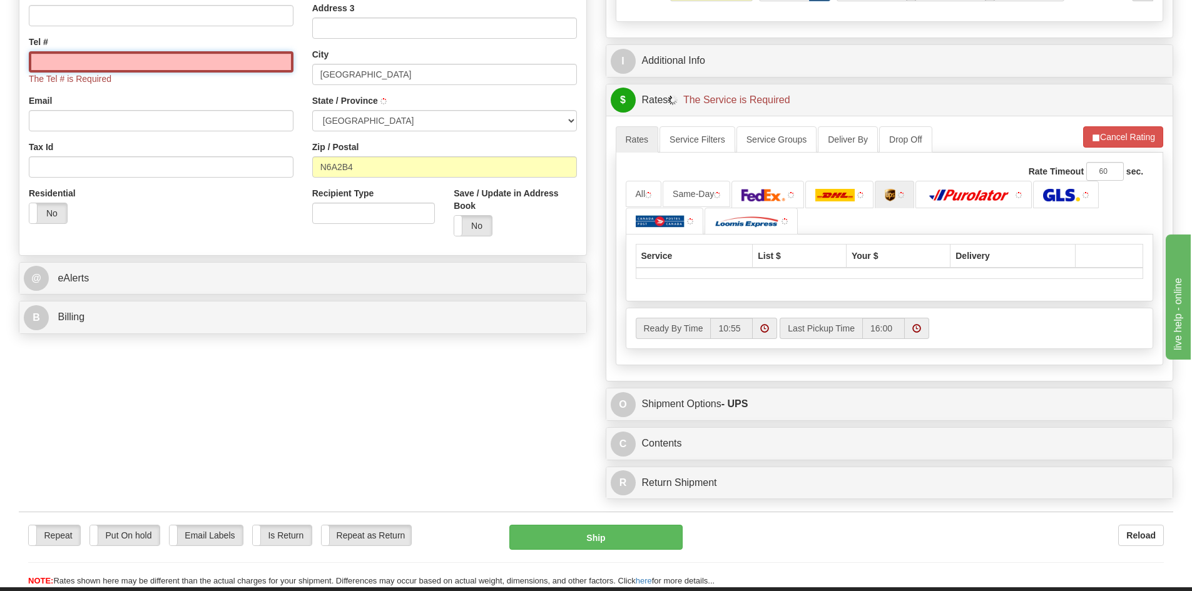
type input "[GEOGRAPHIC_DATA]"
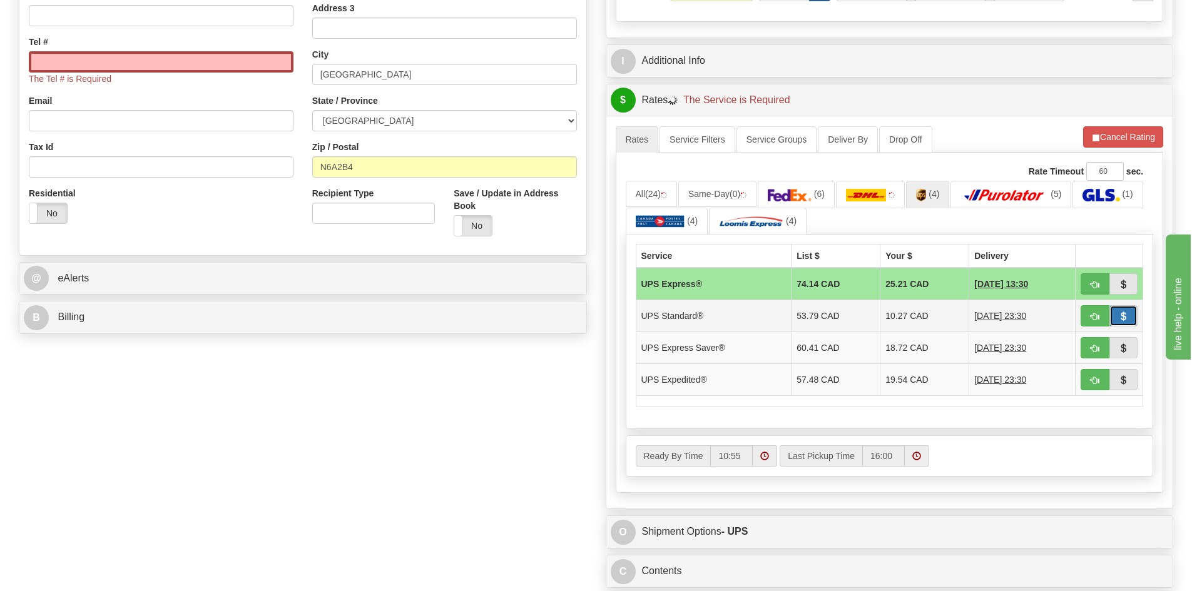
click at [1124, 318] on span "button" at bounding box center [1123, 317] width 9 height 8
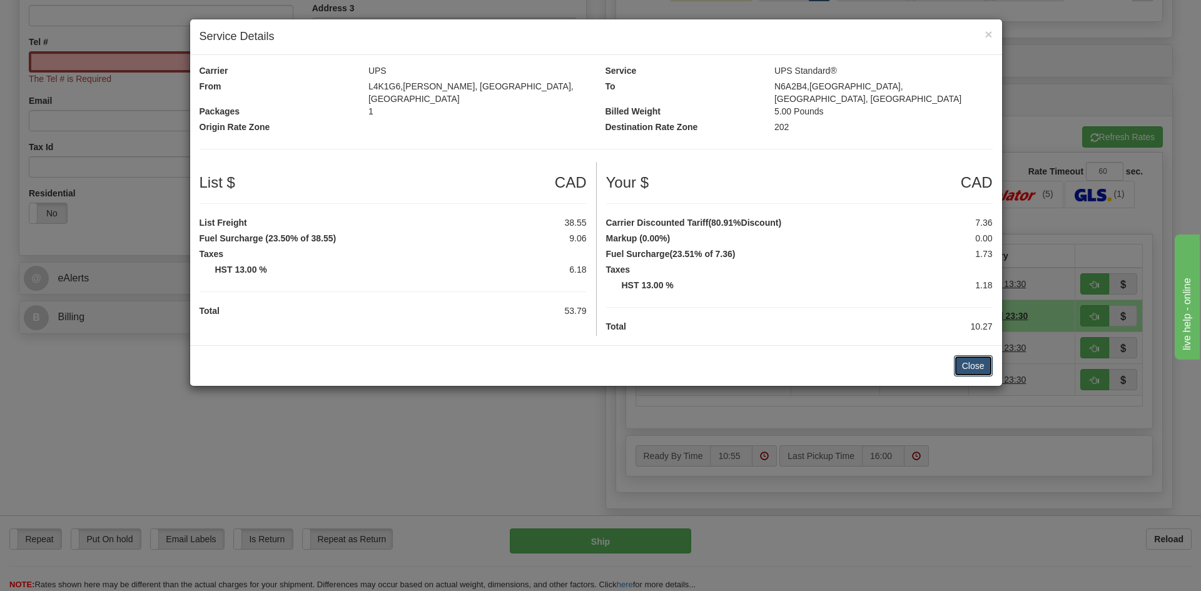
click at [968, 357] on button "Close" at bounding box center [973, 365] width 39 height 21
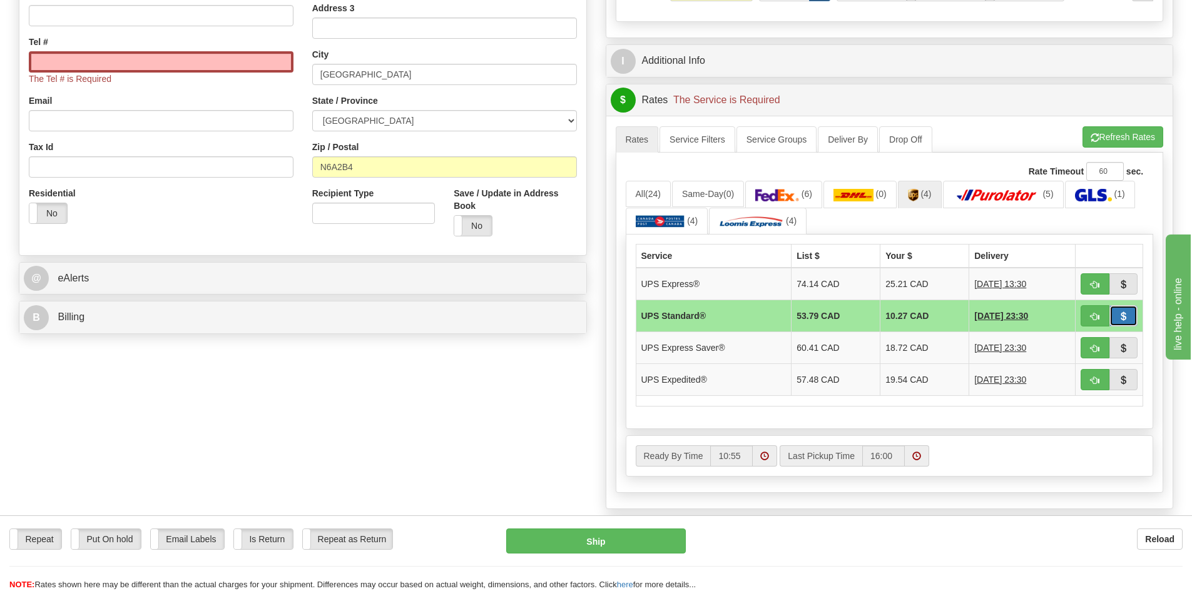
click at [1124, 313] on span "button" at bounding box center [1123, 317] width 9 height 8
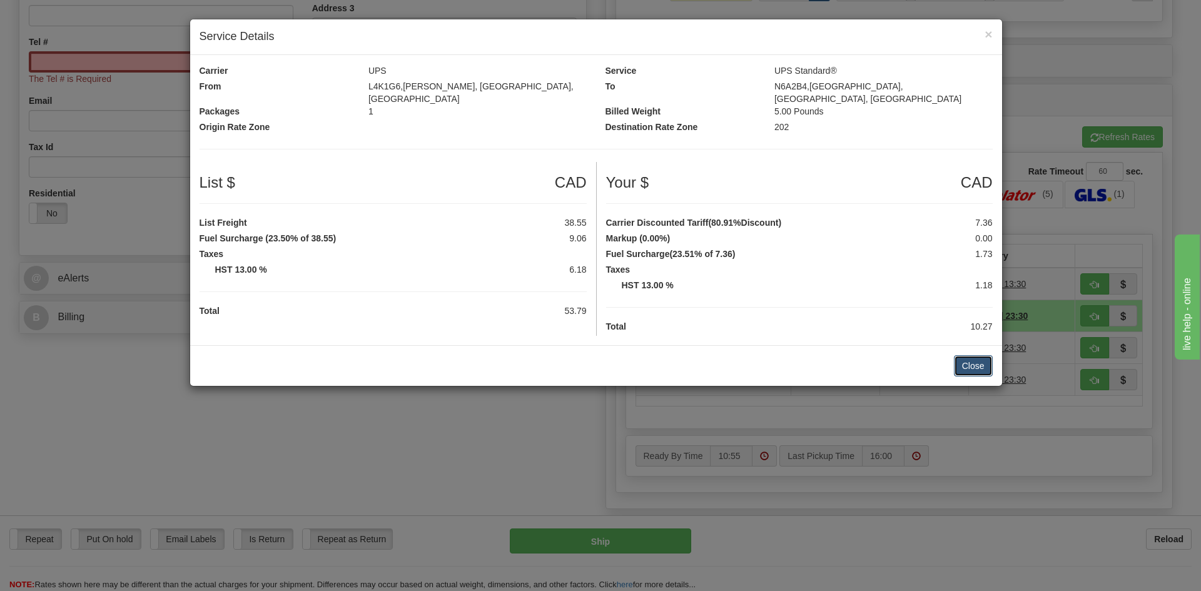
click at [971, 357] on button "Close" at bounding box center [973, 365] width 39 height 21
